Goal: Task Accomplishment & Management: Manage account settings

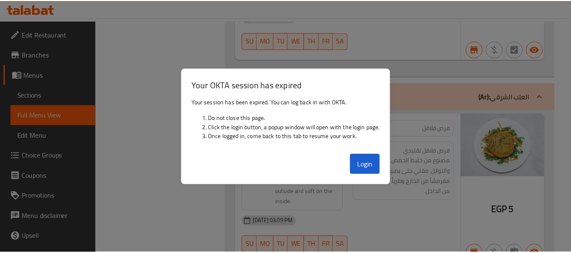
scroll to position [21890, 0]
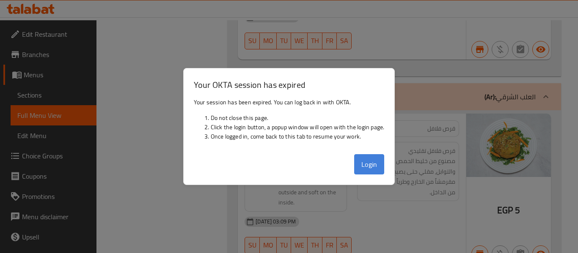
click at [375, 171] on button "Login" at bounding box center [369, 164] width 30 height 20
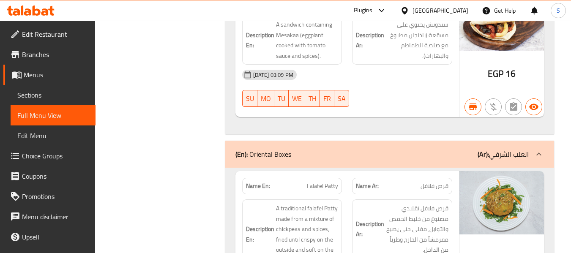
click at [409, 11] on icon at bounding box center [404, 10] width 9 height 9
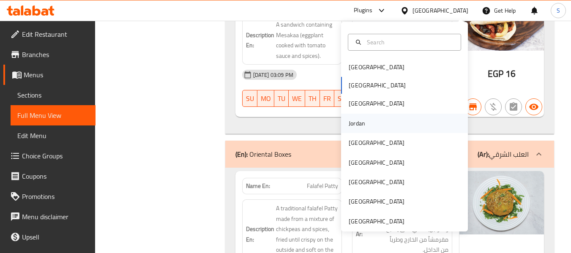
click at [372, 126] on div "Jordan" at bounding box center [404, 123] width 127 height 19
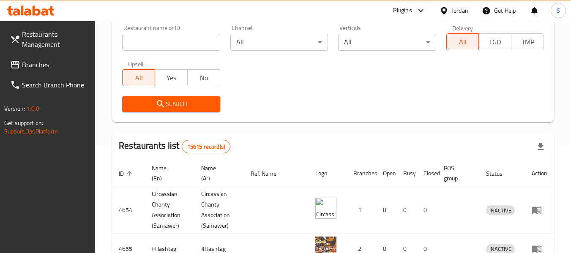
scroll to position [42, 0]
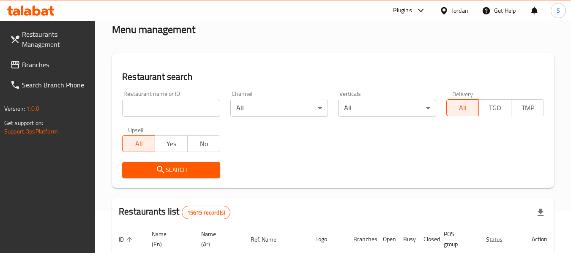
click at [179, 108] on input "search" at bounding box center [171, 108] width 98 height 17
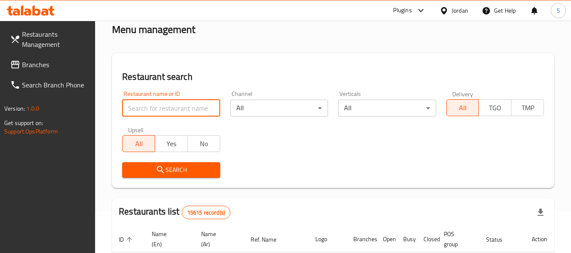
paste input "707792"
type input "707792"
click button "Search" at bounding box center [171, 170] width 98 height 16
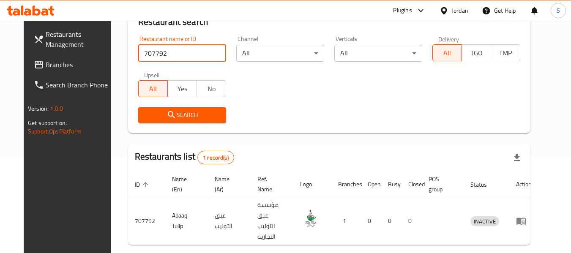
scroll to position [117, 0]
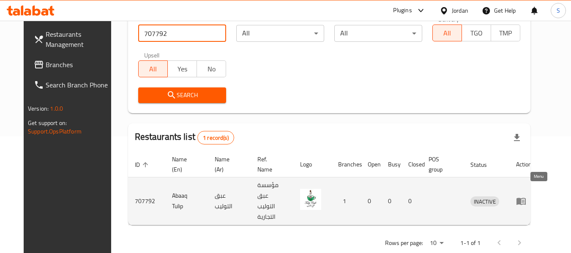
click at [526, 198] on icon "enhanced table" at bounding box center [521, 201] width 9 height 7
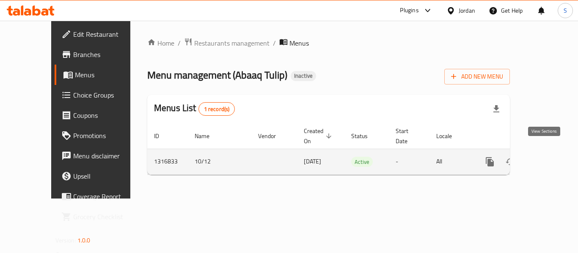
click at [542, 152] on link "enhanced table" at bounding box center [550, 162] width 20 height 20
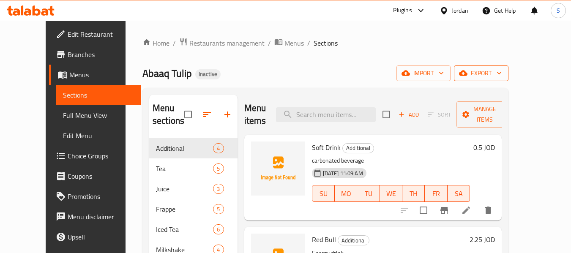
click at [502, 78] on span "export" at bounding box center [481, 73] width 41 height 11
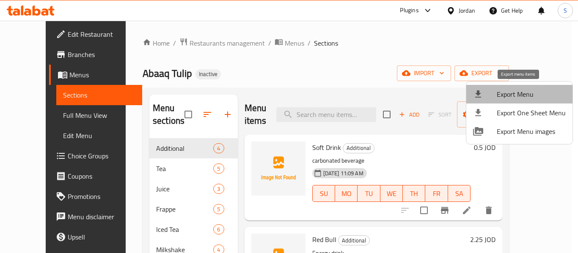
click at [523, 95] on span "Export Menu" at bounding box center [530, 94] width 69 height 10
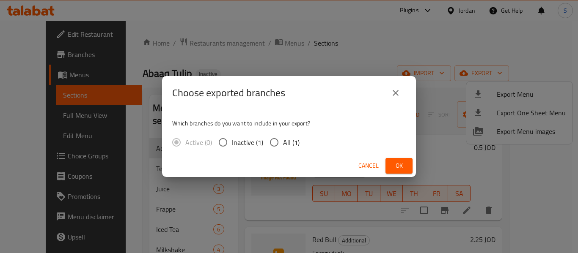
click at [287, 142] on span "All (1)" at bounding box center [291, 142] width 16 height 10
click at [283, 142] on input "All (1)" at bounding box center [274, 143] width 18 height 18
radio input "true"
click at [404, 162] on span "Ok" at bounding box center [399, 166] width 14 height 11
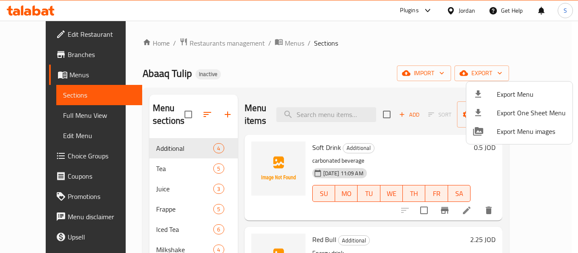
click at [33, 33] on div at bounding box center [289, 126] width 578 height 253
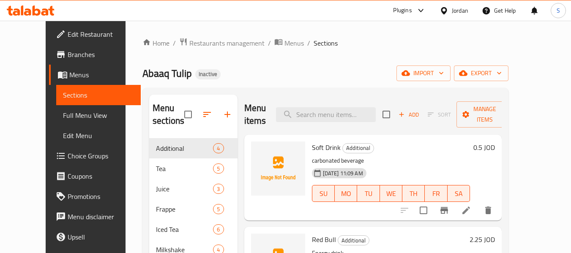
click at [68, 33] on span "Edit Restaurant" at bounding box center [101, 34] width 67 height 10
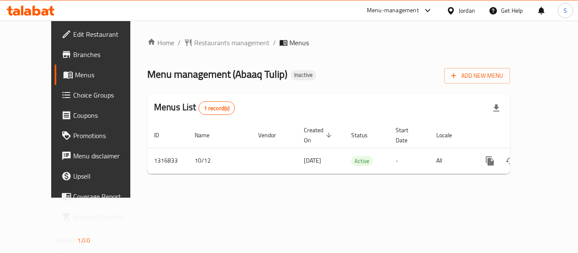
click at [343, 45] on ol "Home / Restaurants management / Menus" at bounding box center [328, 43] width 362 height 10
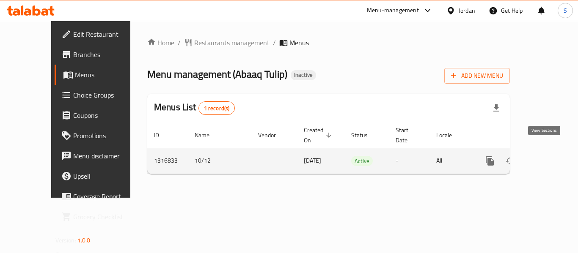
click at [545, 156] on icon "enhanced table" at bounding box center [550, 161] width 10 height 10
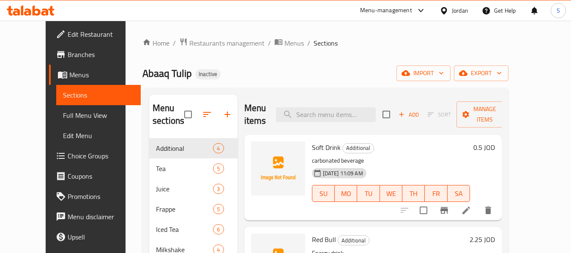
scroll to position [42, 0]
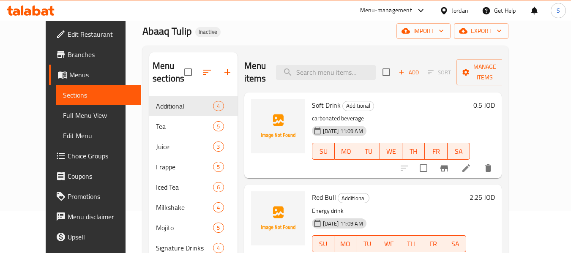
click at [63, 112] on span "Full Menu View" at bounding box center [98, 115] width 71 height 10
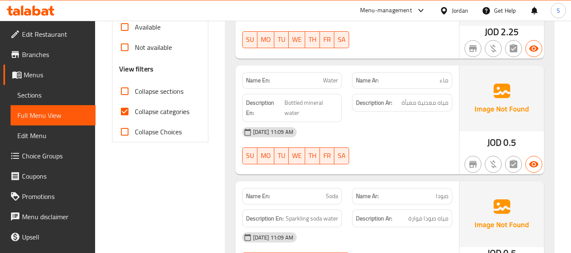
scroll to position [296, 0]
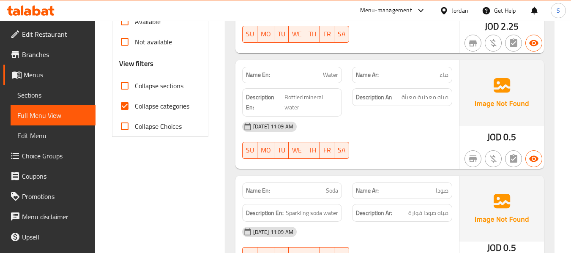
click at [149, 106] on span "Collapse categories" at bounding box center [162, 106] width 55 height 10
click at [135, 106] on input "Collapse categories" at bounding box center [125, 106] width 20 height 20
checkbox input "false"
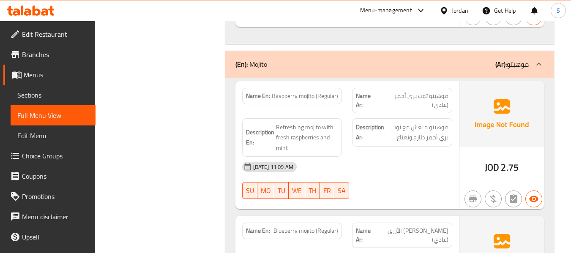
scroll to position [4305, 0]
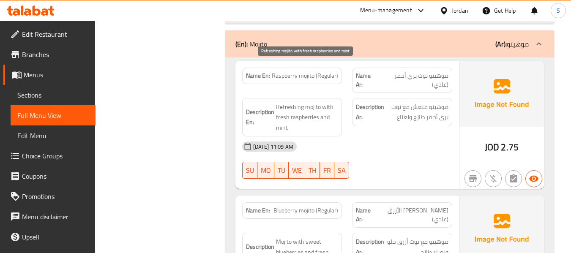
click at [282, 102] on span "Refreshing mojito with fresh raspberries and mint" at bounding box center [307, 117] width 63 height 31
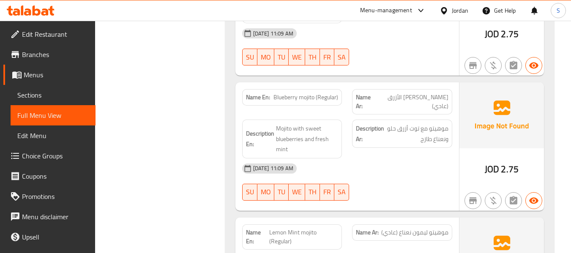
scroll to position [4432, 0]
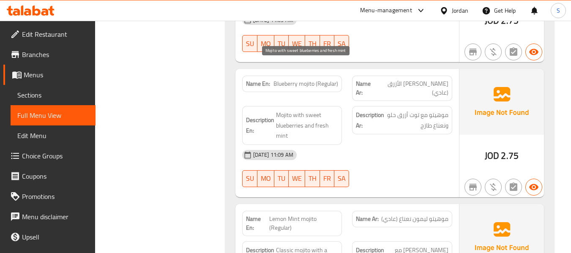
click at [280, 110] on span "Mojito with sweet blueberries and fresh mint" at bounding box center [307, 125] width 63 height 31
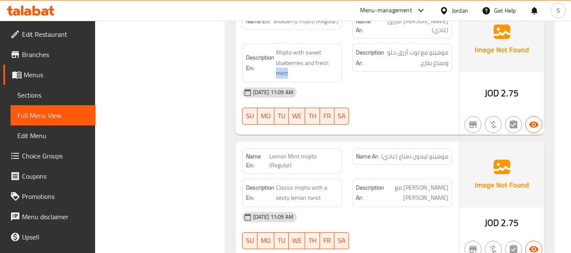
scroll to position [4517, 0]
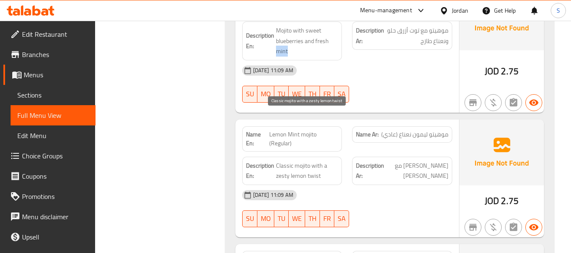
click at [311, 161] on span "Classic mojito with a zesty lemon twist" at bounding box center [307, 171] width 63 height 21
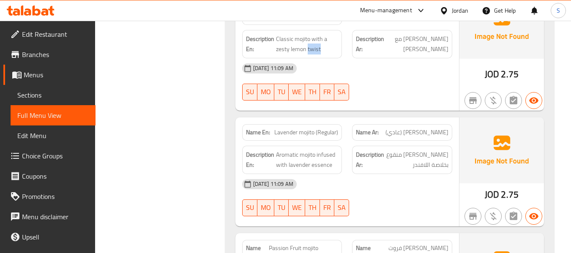
scroll to position [4728, 0]
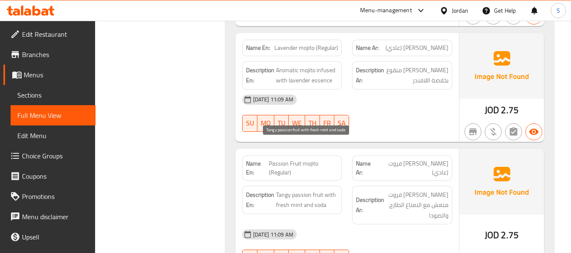
click at [317, 190] on span "Tangy passion fruit with fresh mint and soda" at bounding box center [307, 200] width 63 height 21
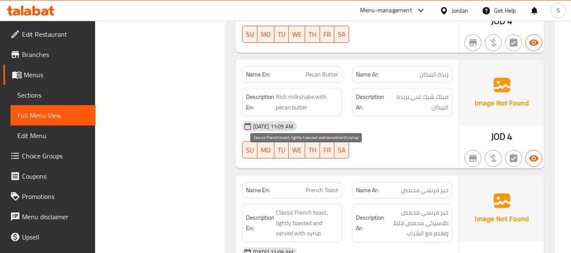
scroll to position [5151, 0]
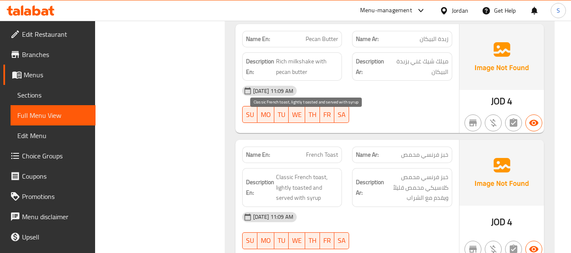
click at [314, 172] on span "Classic French toast, lightly toasted and served with syrup" at bounding box center [307, 187] width 63 height 31
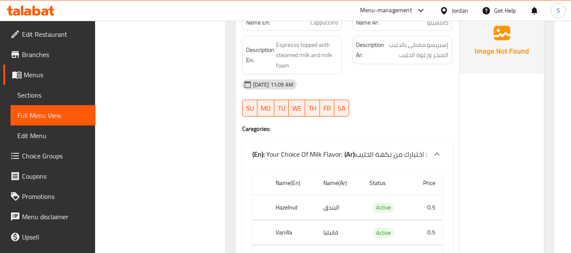
scroll to position [6504, 0]
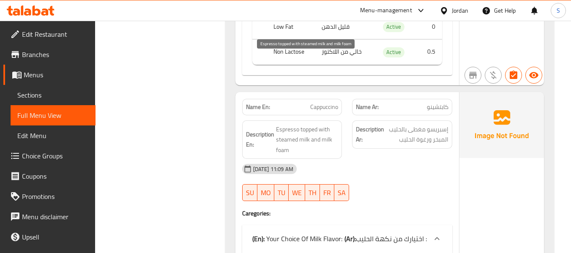
click at [280, 124] on span "Espresso topped with steamed milk and milk foam" at bounding box center [307, 139] width 63 height 31
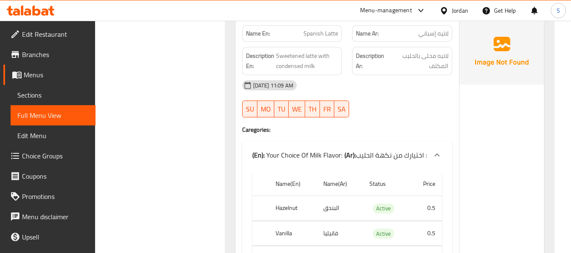
scroll to position [7519, 0]
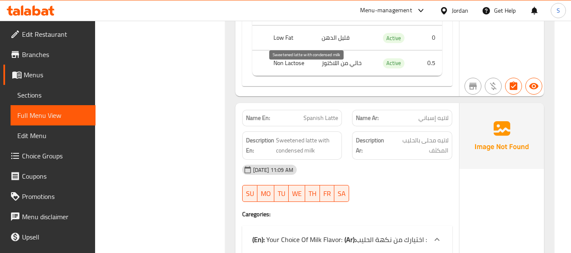
click at [306, 135] on span "Sweetened latte with condensed milk" at bounding box center [307, 145] width 63 height 21
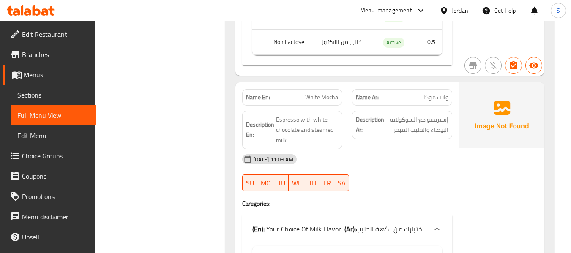
scroll to position [7984, 0]
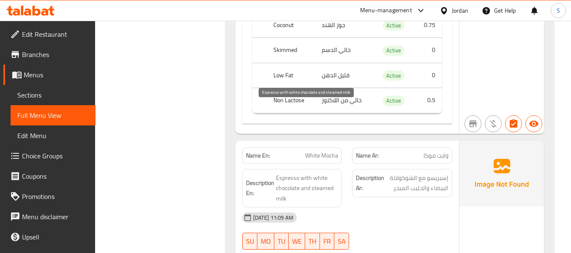
click at [278, 173] on span "Espresso with white chocolate and steamed milk" at bounding box center [307, 188] width 63 height 31
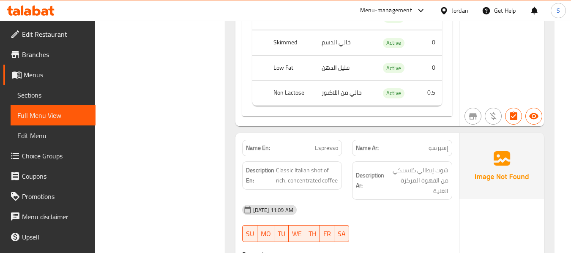
scroll to position [8983, 0]
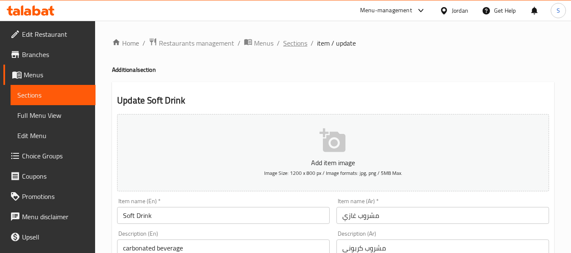
click at [285, 44] on span "Sections" at bounding box center [295, 43] width 24 height 10
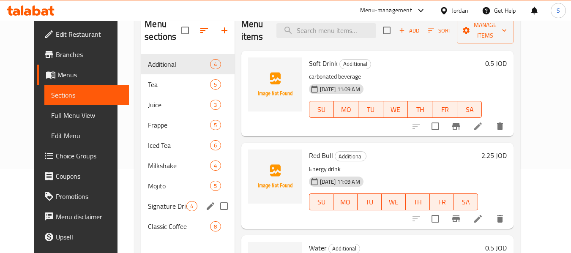
scroll to position [118, 0]
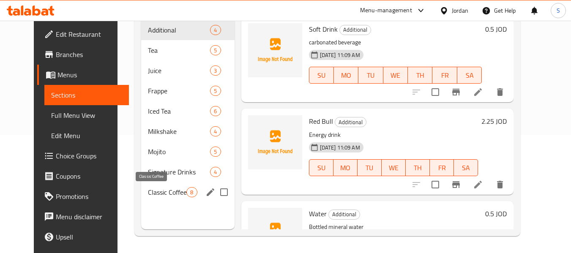
click at [154, 192] on span "Classic Coffee" at bounding box center [167, 192] width 38 height 10
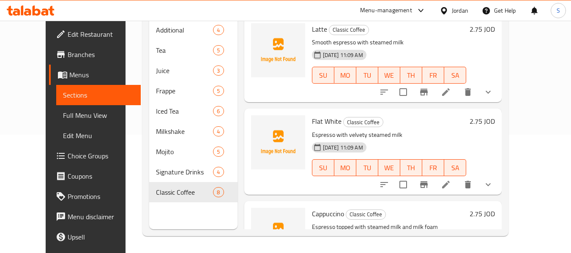
scroll to position [203, 0]
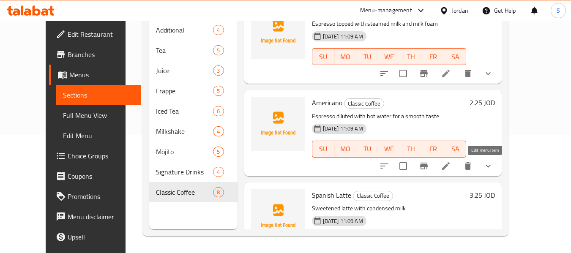
click at [450, 166] on icon at bounding box center [446, 166] width 8 height 8
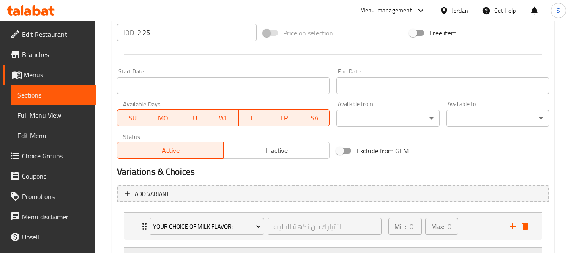
scroll to position [381, 0]
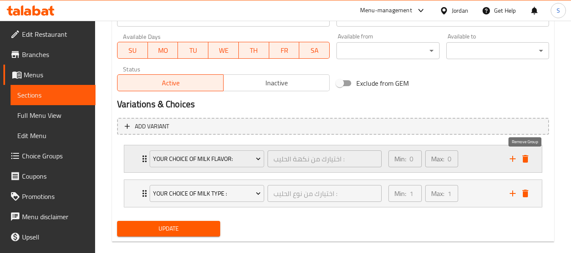
click at [530, 161] on icon "delete" at bounding box center [526, 159] width 10 height 10
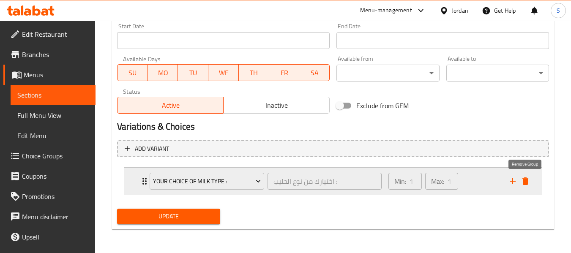
click at [528, 183] on icon "delete" at bounding box center [526, 181] width 10 height 10
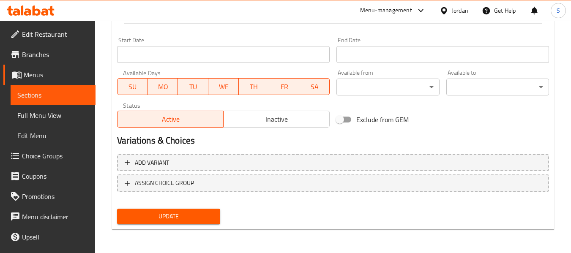
scroll to position [344, 0]
click at [188, 213] on span "Update" at bounding box center [168, 216] width 89 height 11
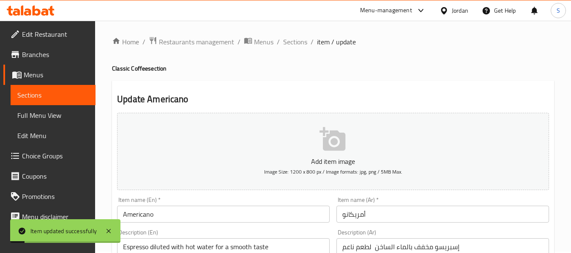
scroll to position [0, 0]
click at [303, 45] on span "Sections" at bounding box center [295, 43] width 24 height 10
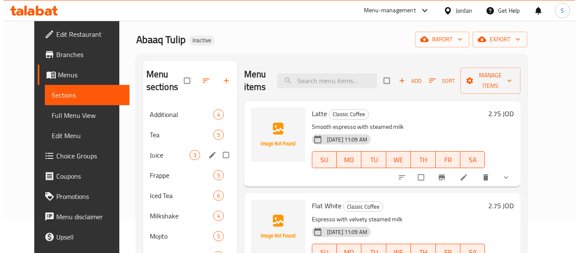
scroll to position [76, 0]
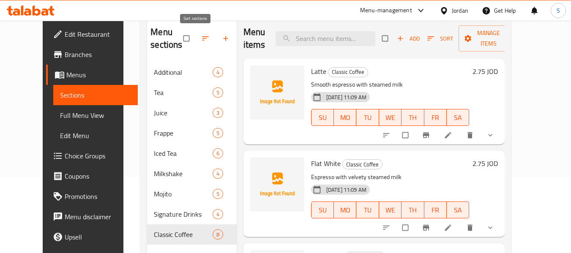
click at [201, 38] on icon "button" at bounding box center [205, 38] width 8 height 8
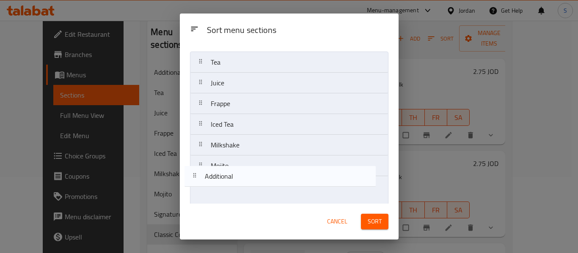
scroll to position [55, 0]
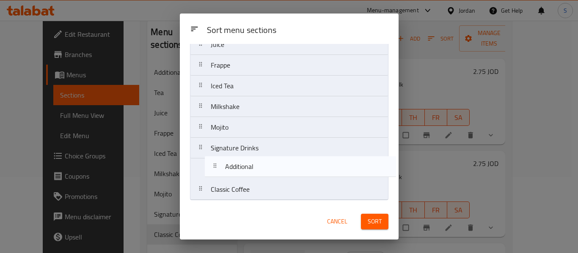
drag, startPoint x: 268, startPoint y: 82, endPoint x: 282, endPoint y: 178, distance: 96.7
click at [282, 178] on nav "Additional Tea Juice Frappe Iced Tea Milkshake Mojito Signature Drinks Classic …" at bounding box center [289, 106] width 198 height 187
drag, startPoint x: 271, startPoint y: 72, endPoint x: 281, endPoint y: 175, distance: 104.1
click at [281, 175] on nav "Tea Juice Frappe Iced Tea Milkshake Mojito Signature Drinks Additional Classic …" at bounding box center [289, 106] width 198 height 187
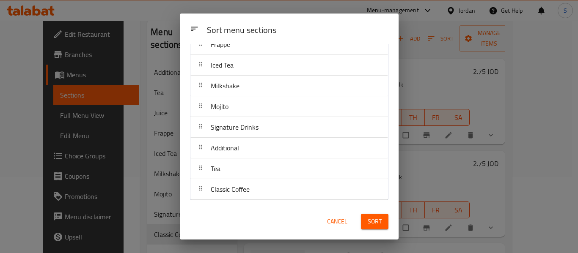
click at [375, 219] on span "Sort" at bounding box center [374, 221] width 14 height 11
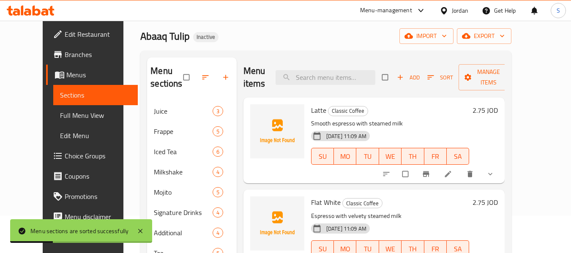
scroll to position [0, 0]
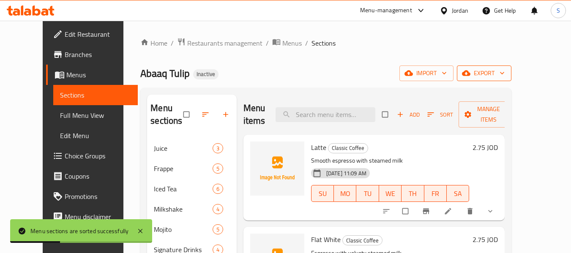
click at [507, 77] on icon "button" at bounding box center [502, 73] width 8 height 8
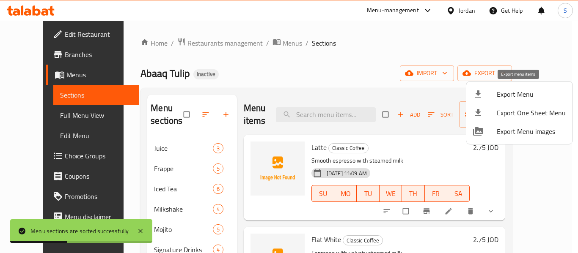
click at [527, 99] on span "Export Menu" at bounding box center [530, 94] width 69 height 10
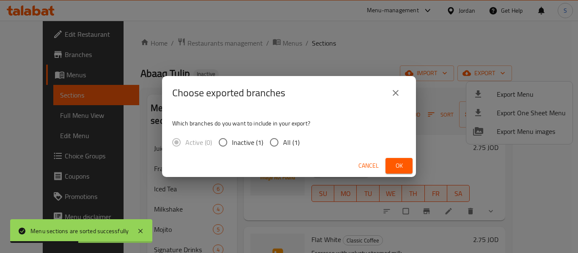
click at [296, 149] on label "All (1)" at bounding box center [282, 143] width 34 height 18
click at [283, 149] on input "All (1)" at bounding box center [274, 143] width 18 height 18
radio input "true"
click at [398, 163] on span "Ok" at bounding box center [399, 166] width 14 height 11
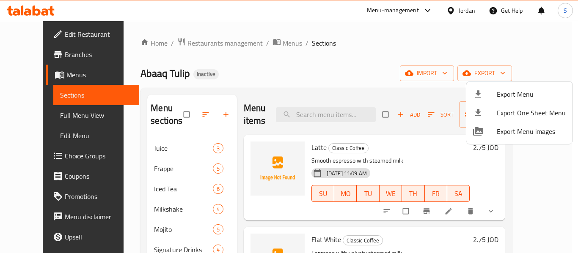
click at [305, 59] on div at bounding box center [289, 126] width 578 height 253
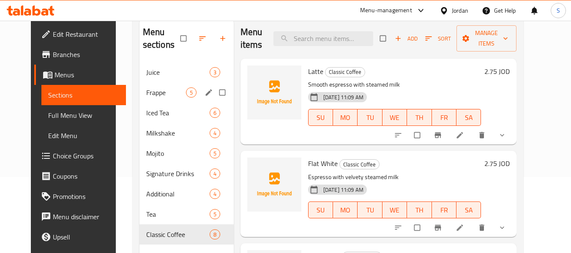
scroll to position [118, 0]
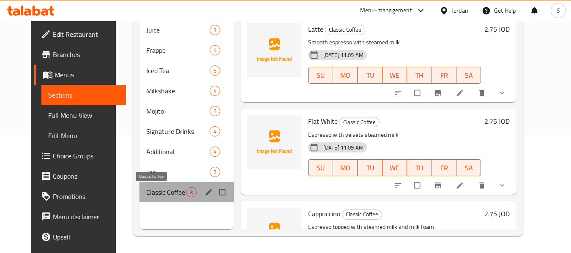
click at [156, 192] on span "Classic Coffee" at bounding box center [166, 192] width 40 height 10
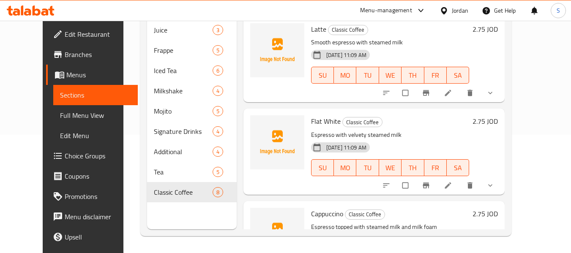
click at [461, 185] on li at bounding box center [449, 186] width 24 height 14
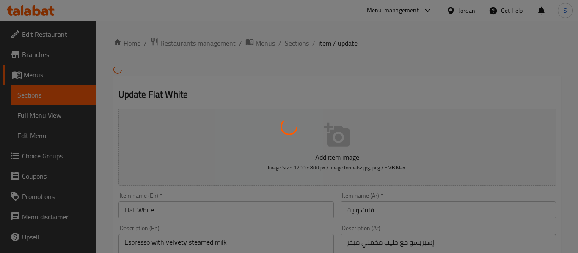
type input "اختيارك من نكهة الحليب :"
type input "0"
type input "اختيارك من نوع الحليب :"
type input "1"
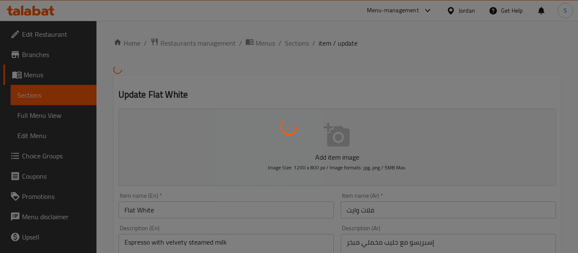
type input "1"
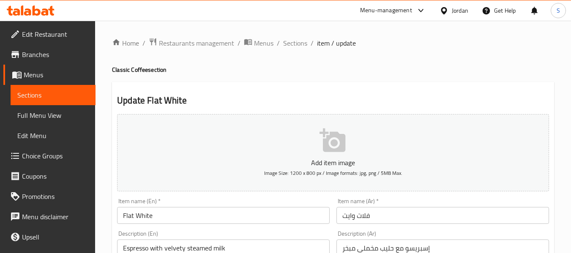
scroll to position [393, 0]
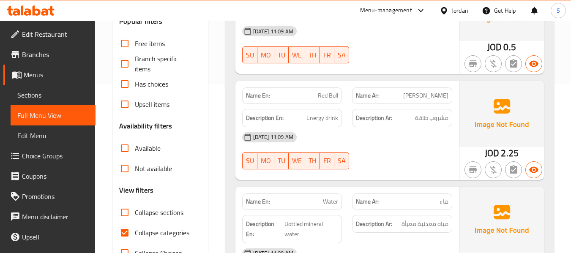
scroll to position [211, 0]
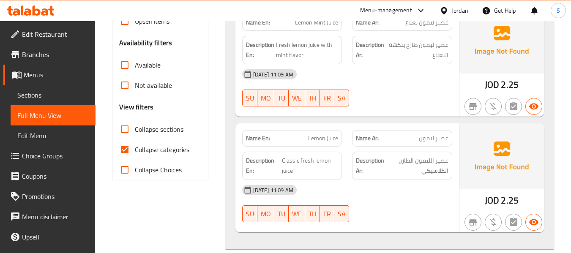
scroll to position [254, 0]
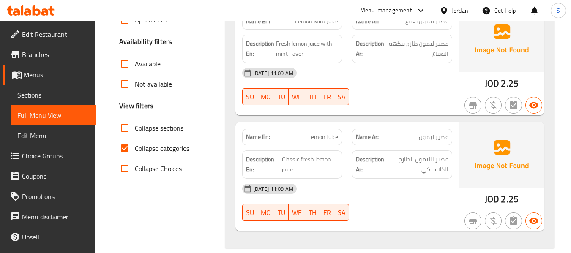
click at [153, 151] on span "Collapse categories" at bounding box center [162, 148] width 55 height 10
click at [135, 151] on input "Collapse categories" at bounding box center [125, 148] width 20 height 20
checkbox input "false"
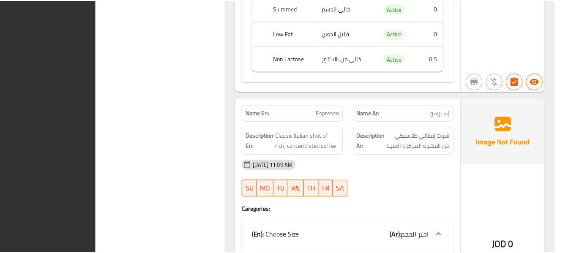
scroll to position [8654, 0]
